Goal: Task Accomplishment & Management: Complete application form

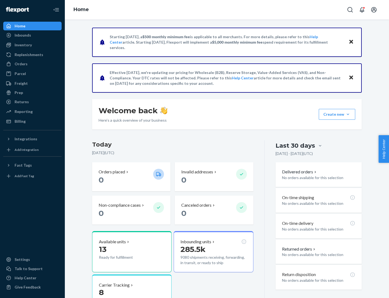
click at [348, 114] on button "Create new Create new inbound Create new order Create new product" at bounding box center [337, 114] width 37 height 11
click at [32, 35] on div "Inbounds" at bounding box center [32, 35] width 57 height 8
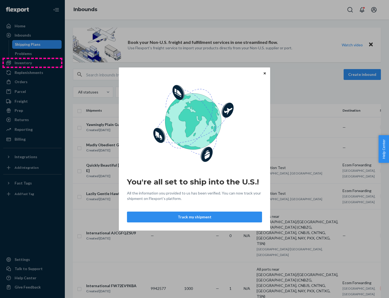
click at [32, 63] on div "You're all set to ship into the U.S.! All the information you provided to us ha…" at bounding box center [194, 149] width 389 height 298
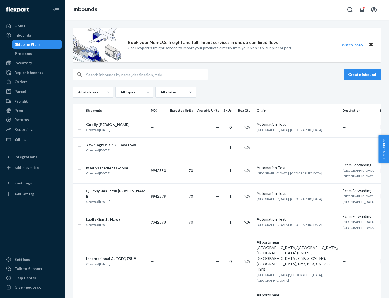
click at [227, 10] on div "Inbounds" at bounding box center [227, 9] width 325 height 19
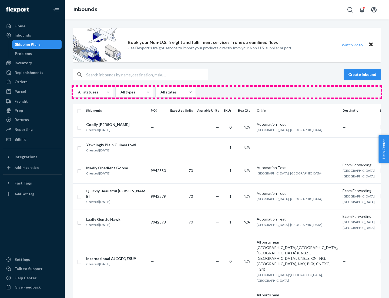
click at [227, 92] on div "All statuses All types All states" at bounding box center [227, 92] width 308 height 11
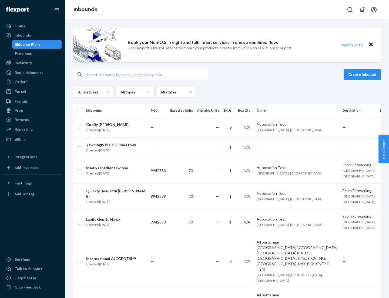
click at [27, 44] on div "Shipping Plans" at bounding box center [28, 44] width 26 height 5
click at [363, 74] on button "Create inbound" at bounding box center [362, 74] width 37 height 11
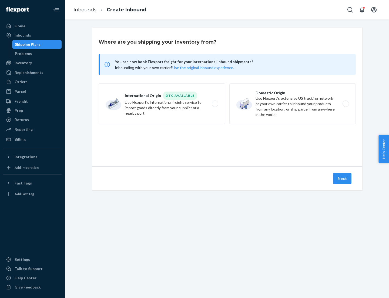
click at [162, 104] on label "International Origin DTC Available Use Flexport's international freight service…" at bounding box center [162, 103] width 127 height 41
click at [215, 104] on input "International Origin DTC Available Use Flexport's international freight service…" at bounding box center [217, 104] width 4 height 4
radio input "true"
click at [227, 141] on icon at bounding box center [227, 141] width 15 height 15
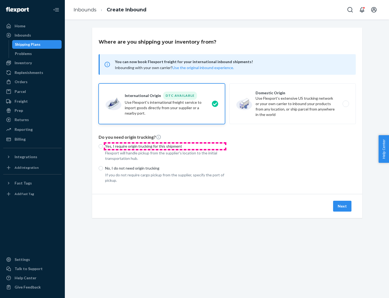
click at [165, 146] on p "Yes, I require origin trucking for this shipment" at bounding box center [165, 145] width 120 height 5
click at [103, 146] on input "Yes, I require origin trucking for this shipment" at bounding box center [101, 146] width 4 height 4
radio input "true"
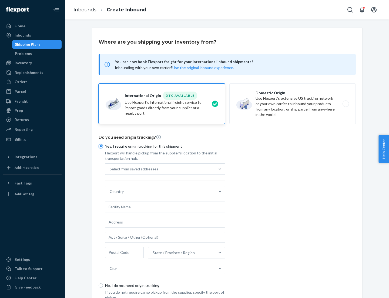
scroll to position [10, 0]
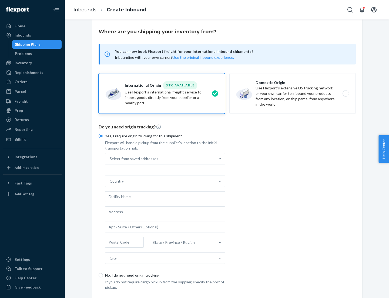
click at [160, 158] on div "Select from saved addresses" at bounding box center [160, 158] width 110 height 11
click at [110, 158] on input "Select from saved addresses" at bounding box center [110, 158] width 1 height 5
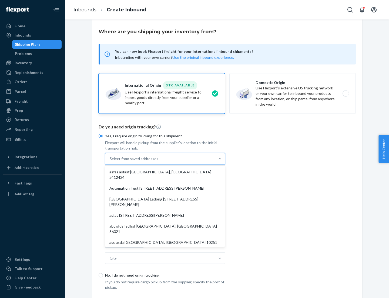
scroll to position [24, 0]
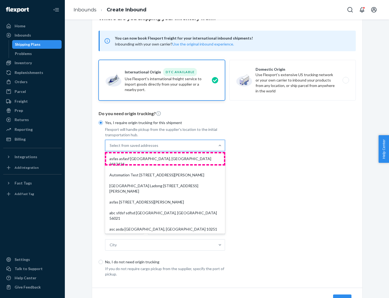
click at [165, 158] on div "asfas asfasf [GEOGRAPHIC_DATA], [GEOGRAPHIC_DATA] 2412424" at bounding box center [165, 161] width 118 height 16
click at [110, 148] on input "option asfas asfasf [GEOGRAPHIC_DATA], [GEOGRAPHIC_DATA] 2412424 focused, 1 of …" at bounding box center [110, 145] width 1 height 5
type input "asfas"
type input "asfasf"
type input "2412424"
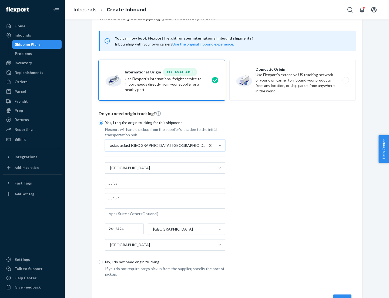
scroll to position [50, 0]
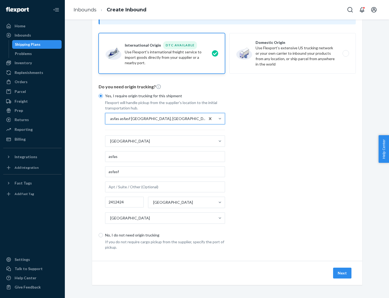
click at [343, 272] on button "Next" at bounding box center [342, 272] width 18 height 11
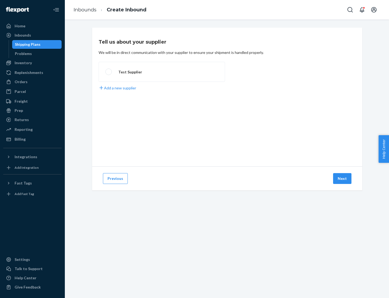
click at [162, 72] on label "Test Supplier" at bounding box center [162, 72] width 127 height 20
click at [109, 72] on input "Test Supplier" at bounding box center [107, 72] width 4 height 4
radio input "true"
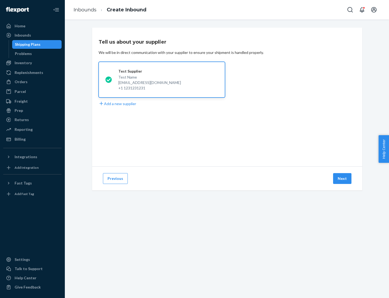
click at [343, 178] on button "Next" at bounding box center [342, 178] width 18 height 11
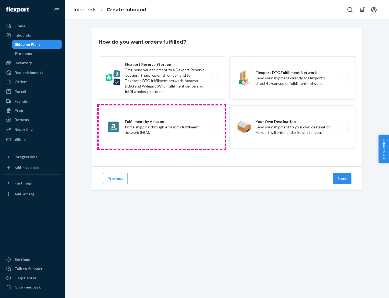
click at [162, 127] on label "Fulfillment by Amazon Prime shipping through Amazon’s fulfillment network (FBA)." at bounding box center [162, 126] width 127 height 43
click at [215, 127] on input "Fulfillment by Amazon Prime shipping through Amazon’s fulfillment network (FBA)." at bounding box center [217, 127] width 4 height 4
radio input "true"
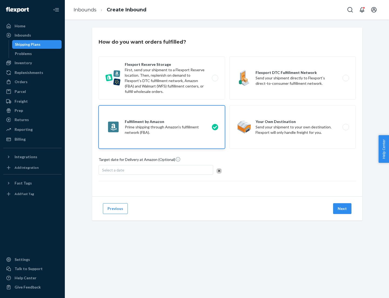
click at [343, 208] on button "Next" at bounding box center [342, 208] width 18 height 11
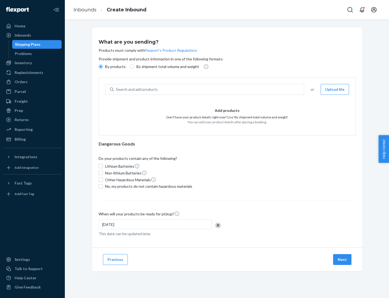
click at [166, 67] on p "By shipment total volume and weight" at bounding box center [168, 66] width 63 height 5
click at [134, 67] on input "By shipment total volume and weight" at bounding box center [132, 66] width 4 height 4
radio input "true"
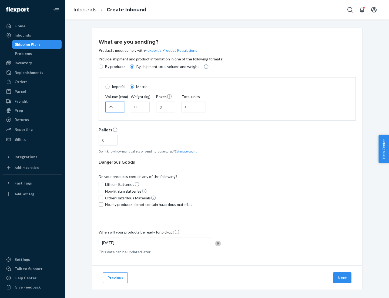
type input "25"
type input "100"
type input "50"
type input "500"
click at [185, 151] on button "Estimate count" at bounding box center [186, 151] width 22 height 5
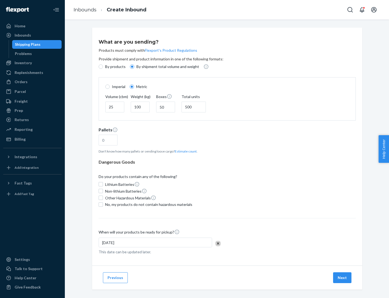
type input "16"
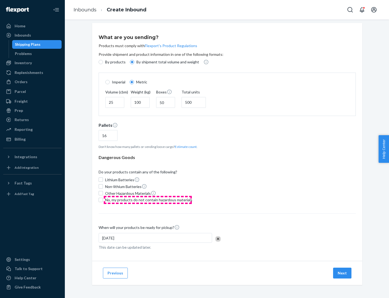
click at [148, 199] on span "No, my products do not contain hazardous materials" at bounding box center [148, 199] width 87 height 5
click at [103, 199] on input "No, my products do not contain hazardous materials" at bounding box center [101, 199] width 4 height 4
checkbox input "true"
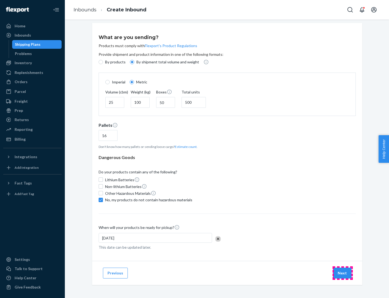
click at [343, 272] on button "Next" at bounding box center [342, 272] width 18 height 11
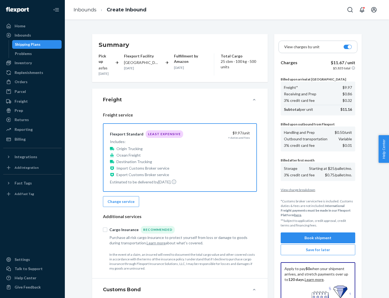
scroll to position [79, 0]
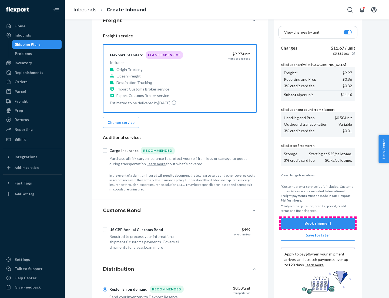
click at [318, 223] on button "Book shipment" at bounding box center [318, 222] width 75 height 11
